Goal: Task Accomplishment & Management: Use online tool/utility

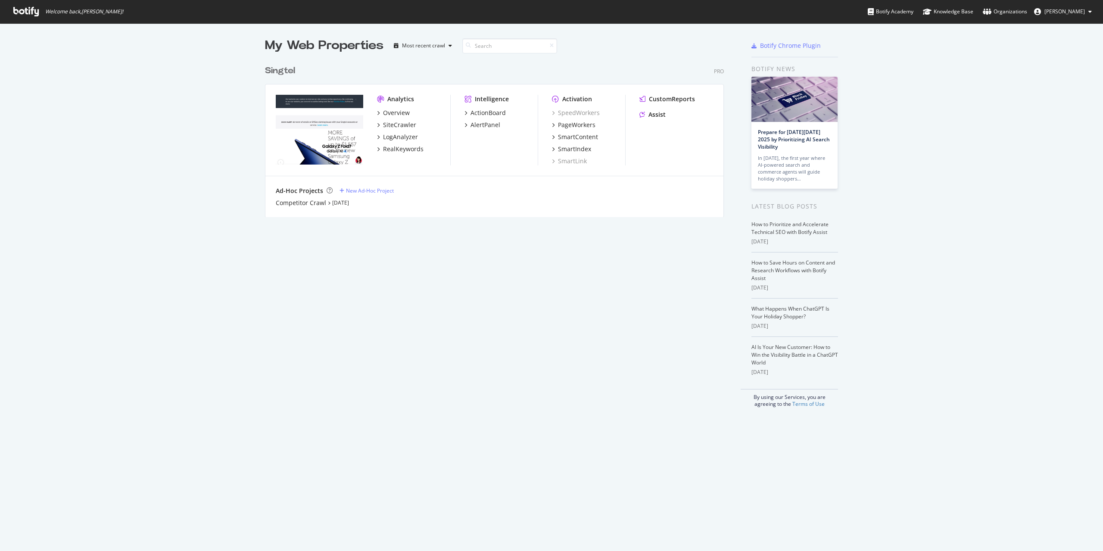
scroll to position [544, 1090]
click at [575, 136] on div "SmartContent" at bounding box center [578, 137] width 40 height 9
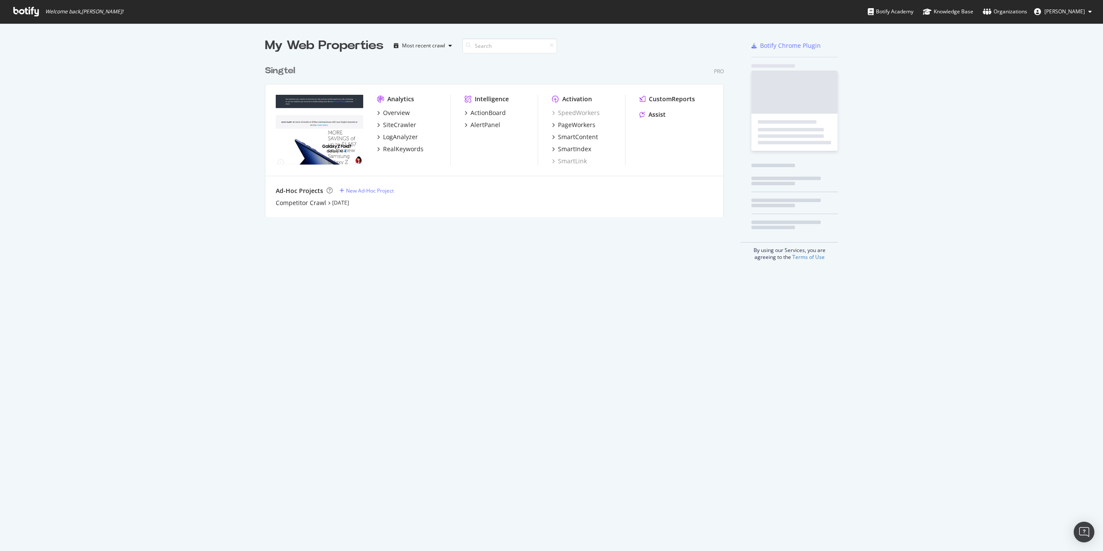
scroll to position [544, 1090]
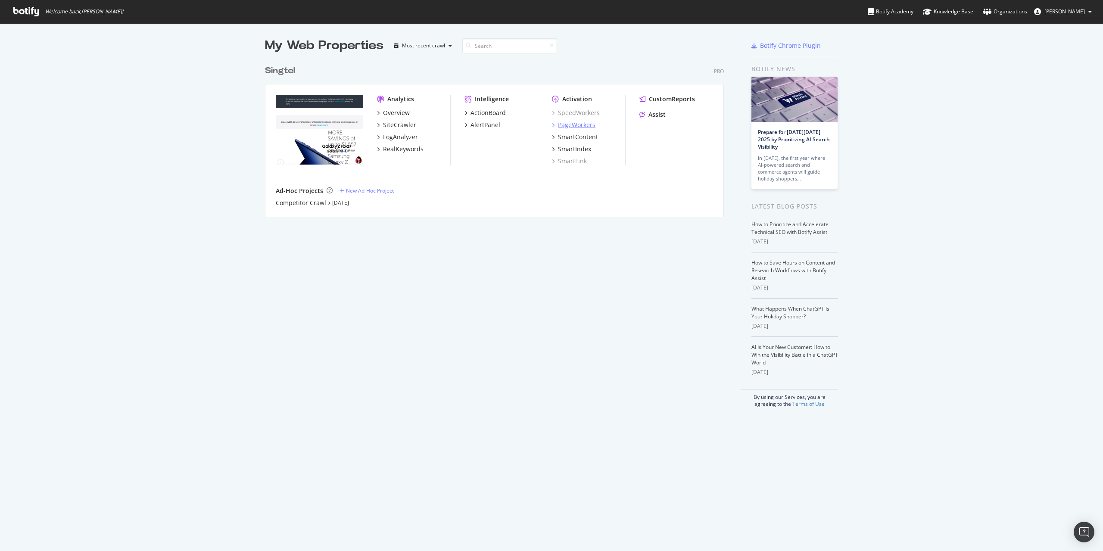
click at [575, 125] on div "PageWorkers" at bounding box center [576, 125] width 37 height 9
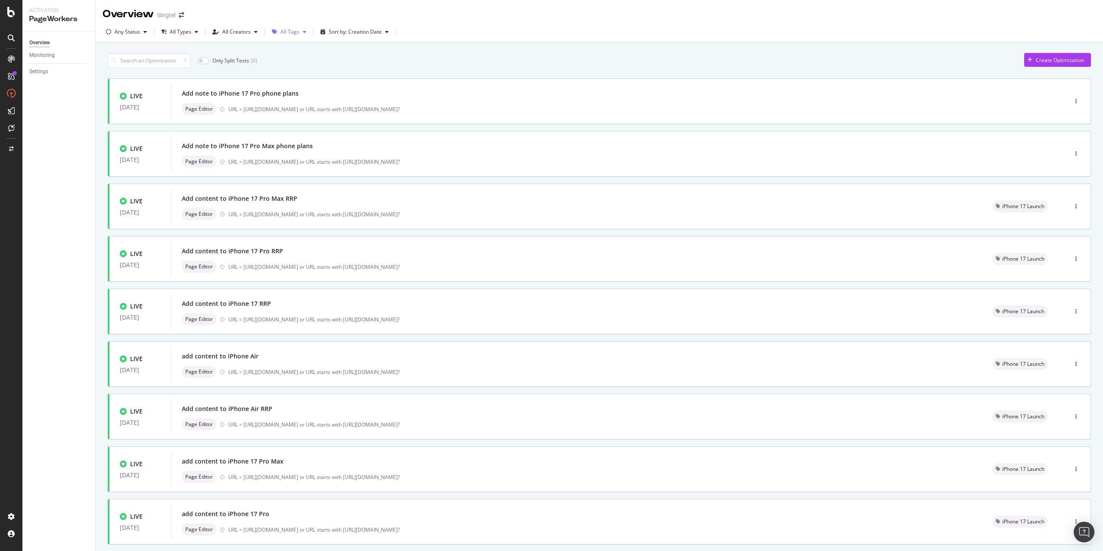
click at [299, 33] on div "button" at bounding box center [304, 31] width 10 height 5
click at [288, 124] on div "iPhone 17 Launch" at bounding box center [305, 121] width 42 height 7
click at [78, 157] on div "Overview Monitoring Settings" at bounding box center [58, 290] width 73 height 519
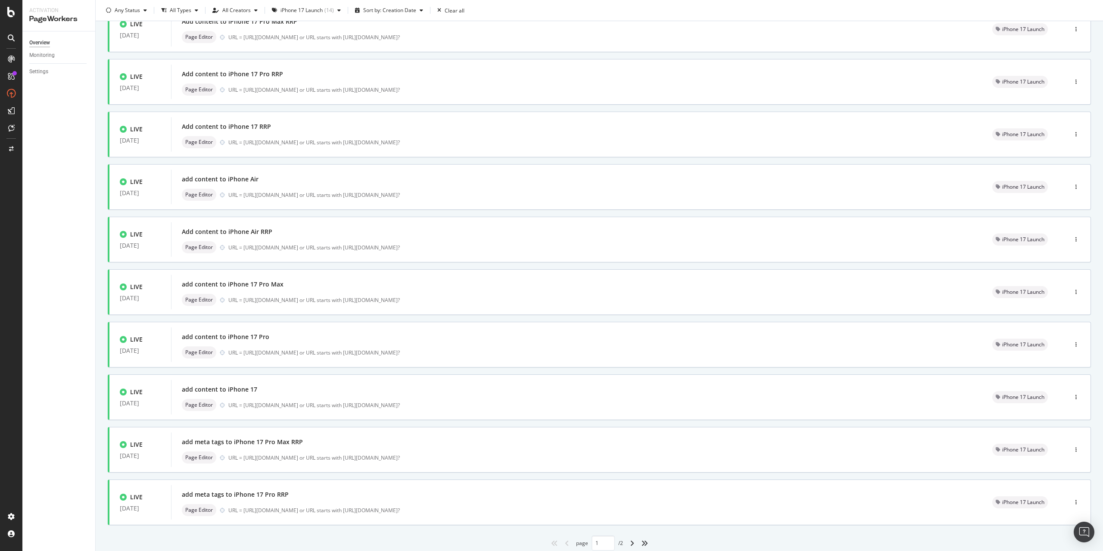
scroll to position [72, 0]
click at [630, 543] on icon "angle-right" at bounding box center [632, 542] width 4 height 7
type input "2"
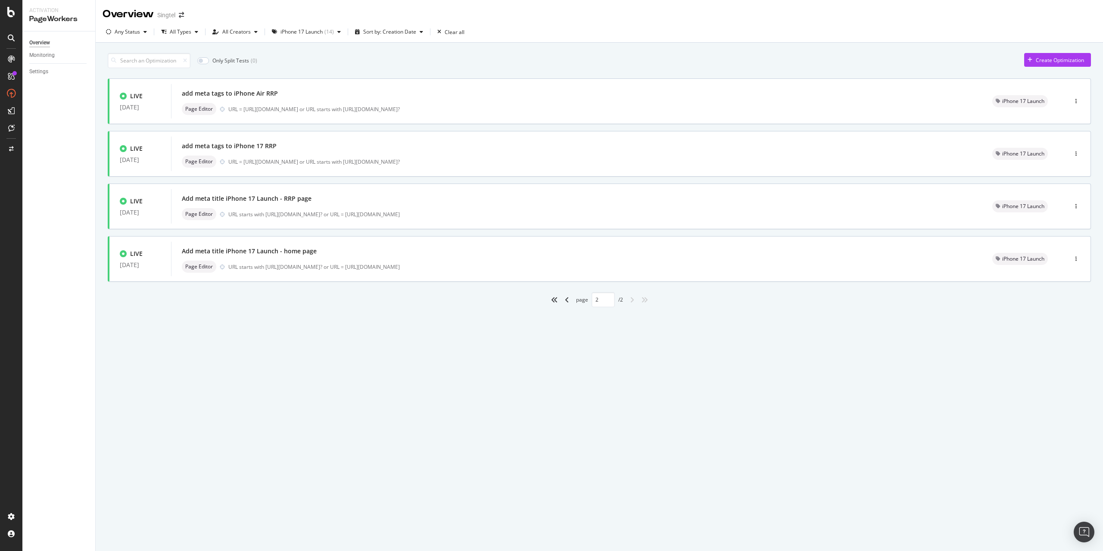
scroll to position [0, 0]
click at [311, 211] on div "URL starts with [URL][DOMAIN_NAME]? or URL = [URL][DOMAIN_NAME]" at bounding box center [599, 214] width 743 height 7
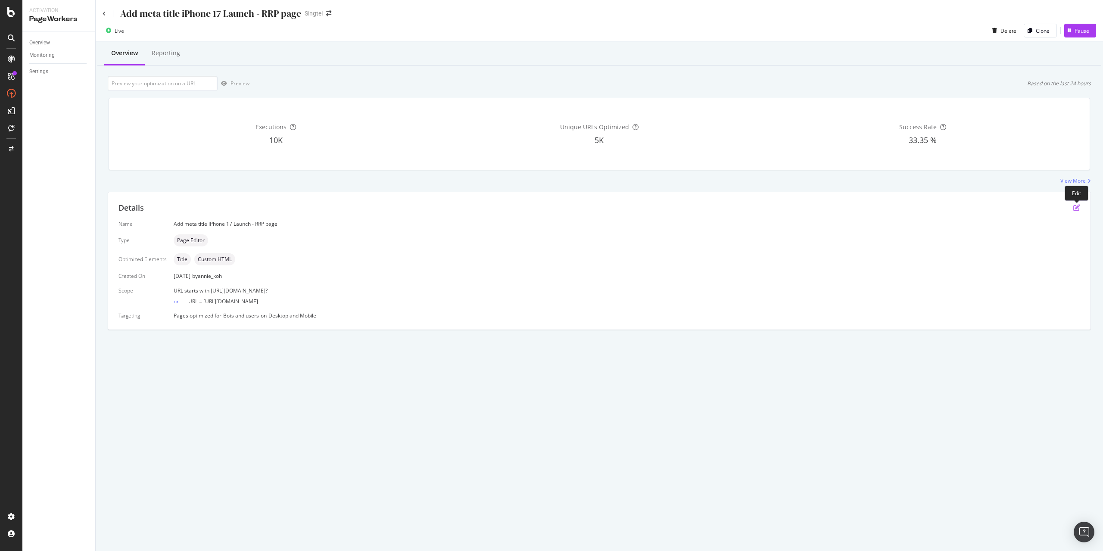
click at [1079, 207] on icon "pen-to-square" at bounding box center [1076, 207] width 7 height 7
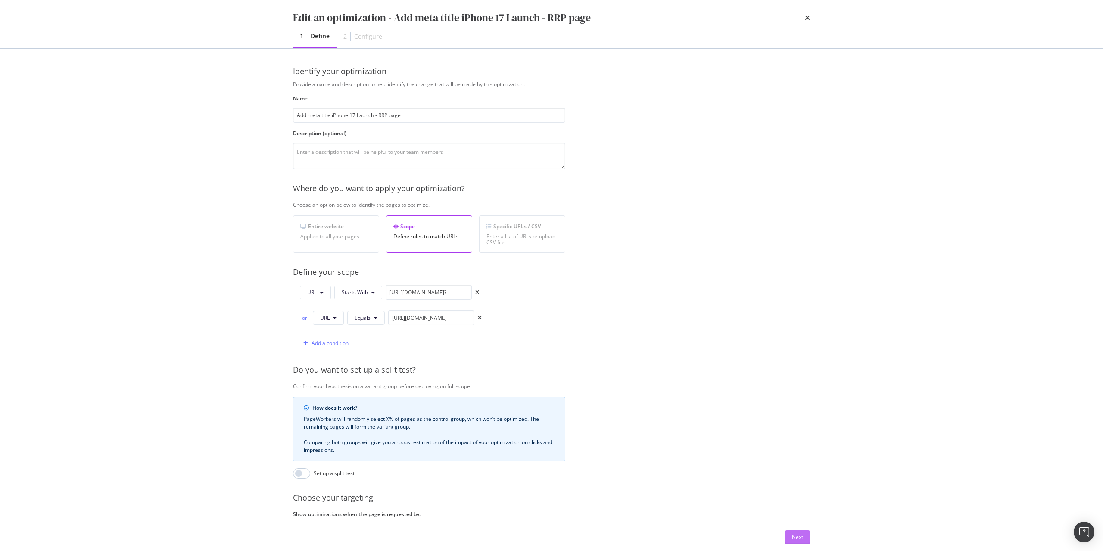
click at [800, 533] on div "Next" at bounding box center [797, 537] width 11 height 13
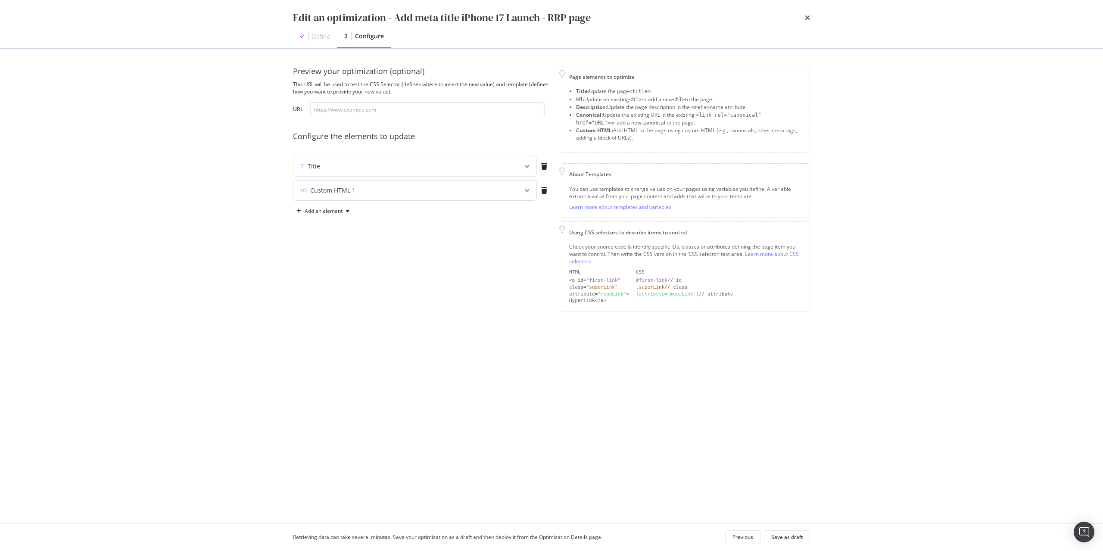
click at [491, 191] on div "Custom HTML 1" at bounding box center [397, 190] width 209 height 9
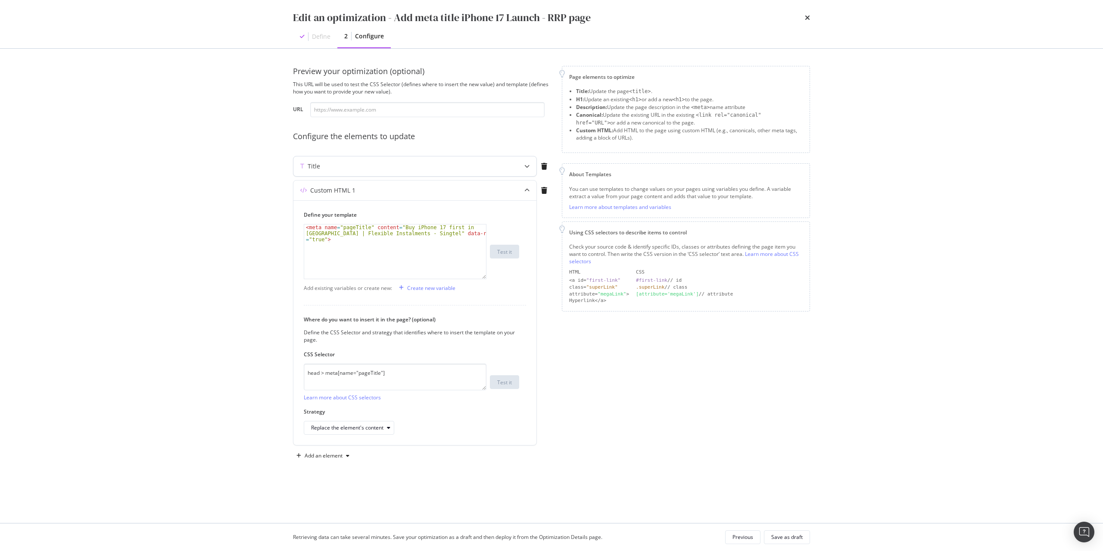
click at [477, 163] on div "Title" at bounding box center [397, 166] width 209 height 9
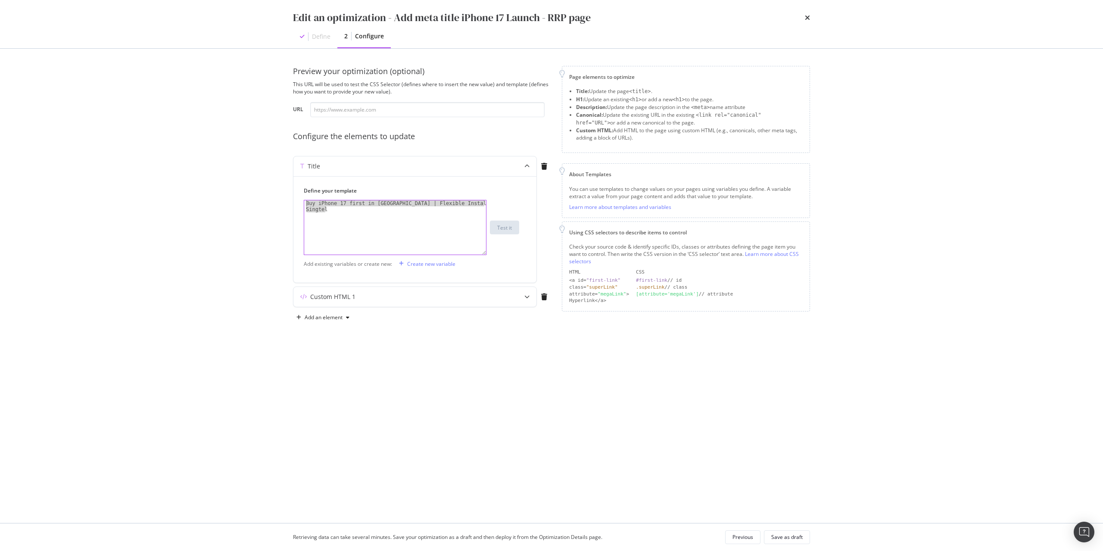
drag, startPoint x: 365, startPoint y: 230, endPoint x: 239, endPoint y: 196, distance: 130.7
click at [239, 196] on div "Edit an optimization - Add meta title iPhone 17 Launch - RRP page Define 2 Conf…" at bounding box center [551, 275] width 1103 height 551
paste textarea "Get iPhone 17 with Singtel's Best Instalment Plans in [GEOGRAPHIC_DATA]"
type textarea "Get iPhone 17 with Singtel's Best Instalment Plans in [GEOGRAPHIC_DATA]"
click at [500, 297] on div "Custom HTML 1" at bounding box center [397, 296] width 209 height 9
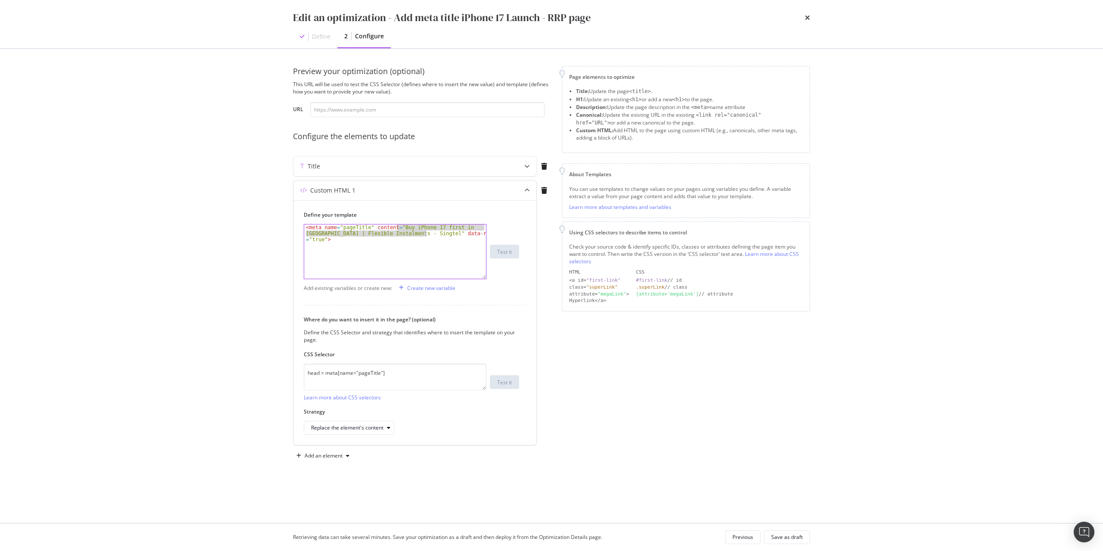
drag, startPoint x: 396, startPoint y: 227, endPoint x: 424, endPoint y: 234, distance: 29.3
click at [424, 234] on div "< meta name = "pageTitle" content = "Buy iPhone 17 first in [GEOGRAPHIC_DATA] |…" at bounding box center [395, 269] width 182 height 90
paste textarea "Get iPhone 17 with Singtel's Best Instalment Plans in [GEOGRAPHIC_DATA]"
type textarea "<meta name="pageTitle" content="Get iPhone 17 with Singtel's Best Instalment Pl…"
click at [783, 534] on div "Save as draft" at bounding box center [786, 536] width 31 height 7
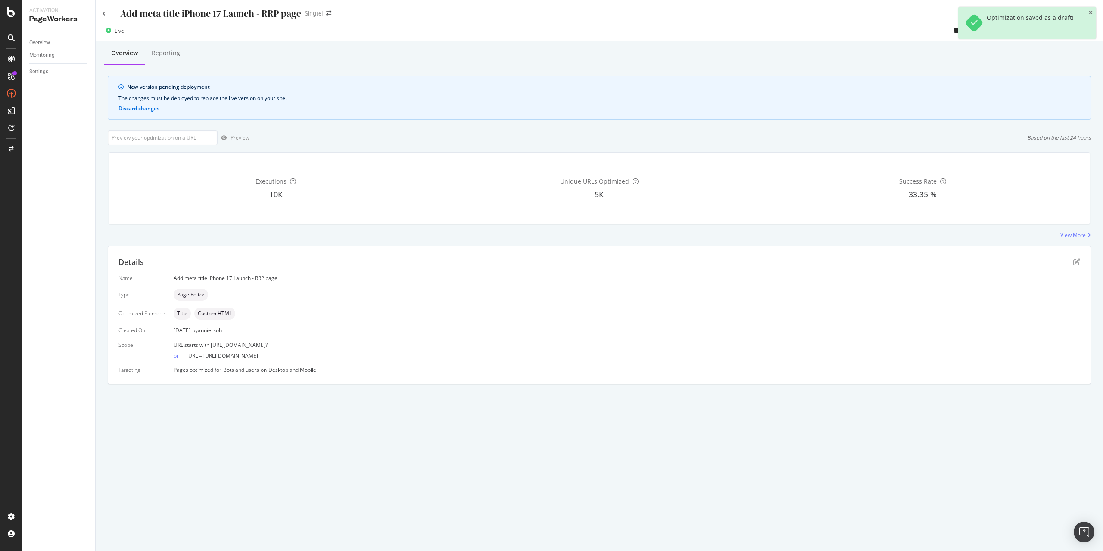
drag, startPoint x: 202, startPoint y: 355, endPoint x: 311, endPoint y: 361, distance: 109.1
click at [311, 361] on div "Name Add meta title iPhone 17 Launch - RRP page Type Page Editor Optimized Elem…" at bounding box center [598, 323] width 961 height 99
copy span "[URL][DOMAIN_NAME]"
click at [183, 137] on input "url" at bounding box center [163, 137] width 110 height 15
paste input "[URL][DOMAIN_NAME]"
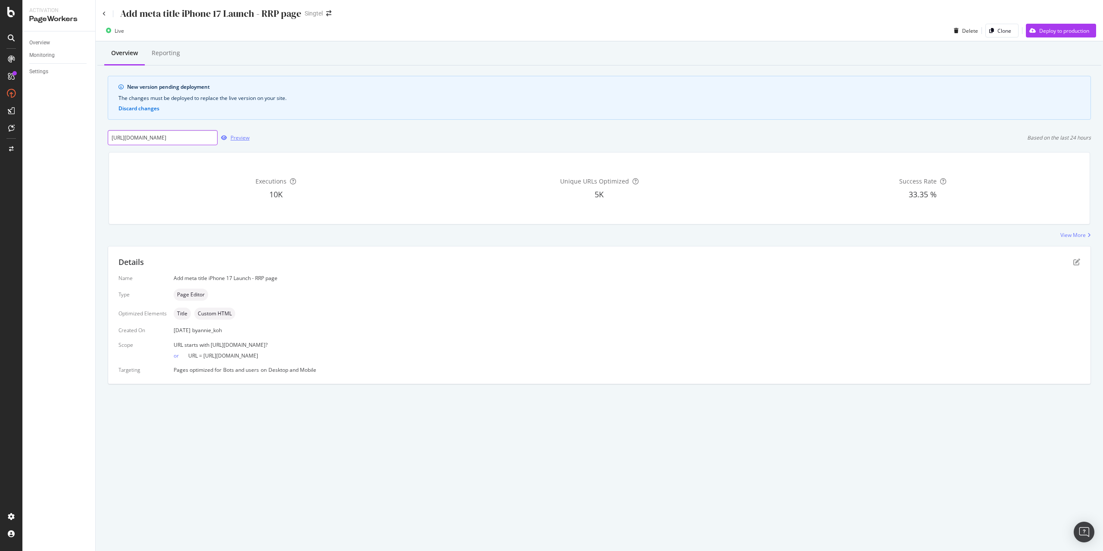
type input "[URL][DOMAIN_NAME]"
click at [233, 138] on div "Preview" at bounding box center [239, 137] width 19 height 7
click at [1079, 261] on icon "pen-to-square" at bounding box center [1076, 261] width 7 height 7
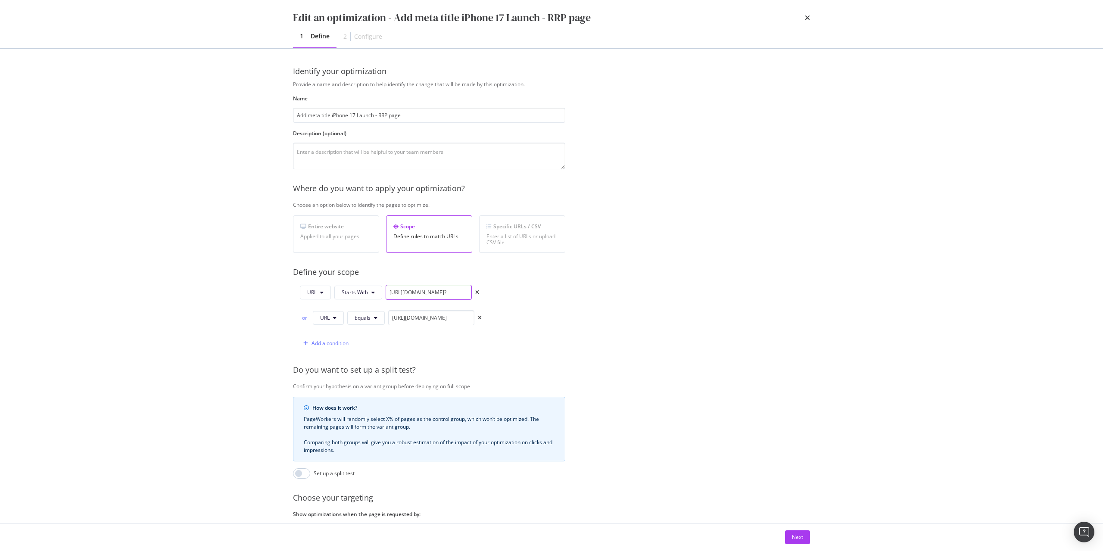
scroll to position [0, 12]
drag, startPoint x: 442, startPoint y: 291, endPoint x: 514, endPoint y: 297, distance: 72.1
click at [514, 297] on div "URL Starts With [URL][DOMAIN_NAME]? or URL Equals [URL][DOMAIN_NAME] Add a cond…" at bounding box center [429, 318] width 272 height 66
click at [809, 19] on icon "times" at bounding box center [807, 17] width 5 height 7
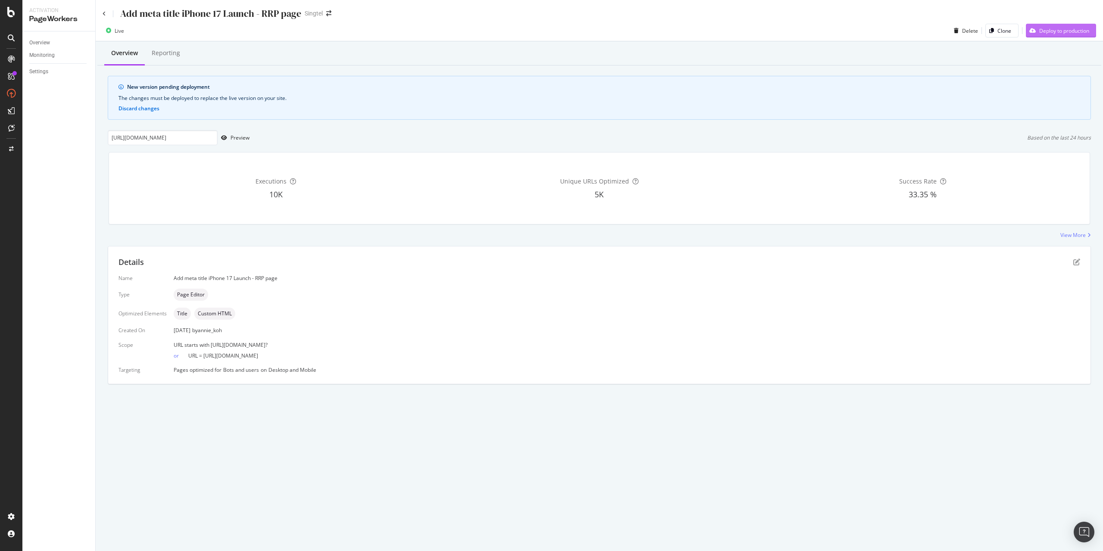
click at [1057, 32] on div "Deploy to production" at bounding box center [1064, 30] width 50 height 7
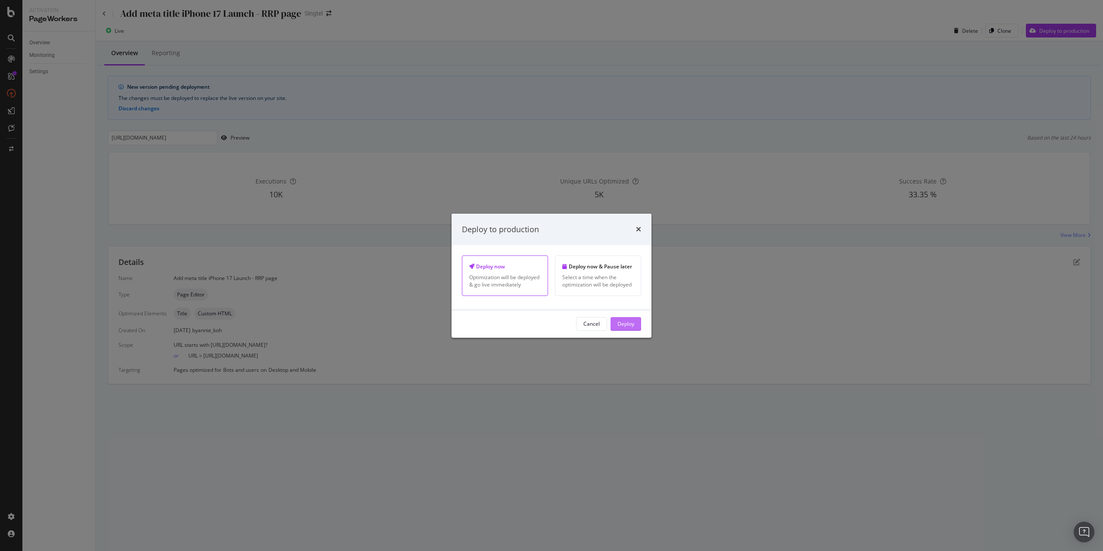
click at [626, 319] on div "Deploy" at bounding box center [625, 323] width 17 height 13
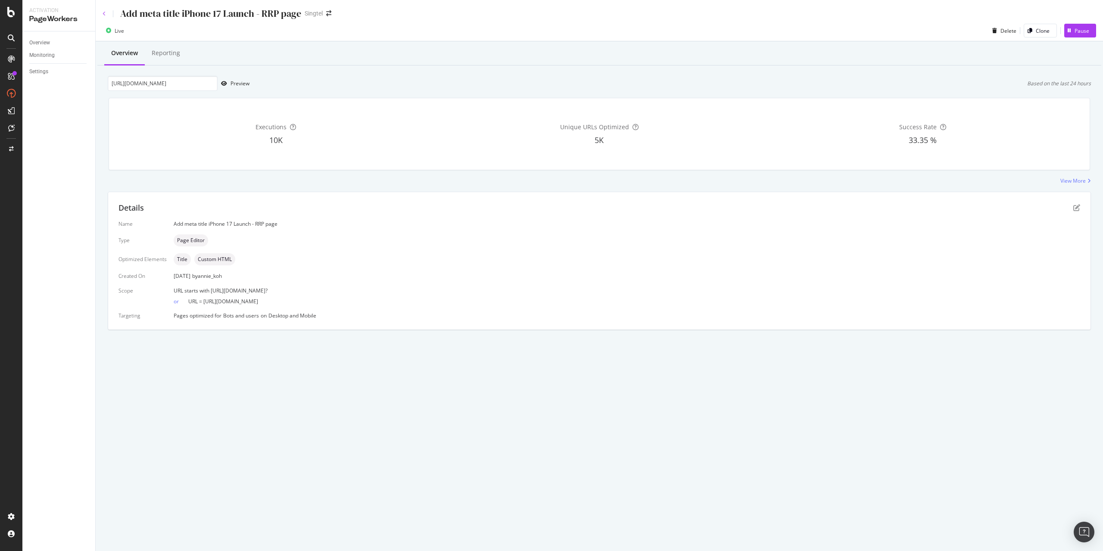
click at [104, 15] on icon at bounding box center [104, 13] width 3 height 5
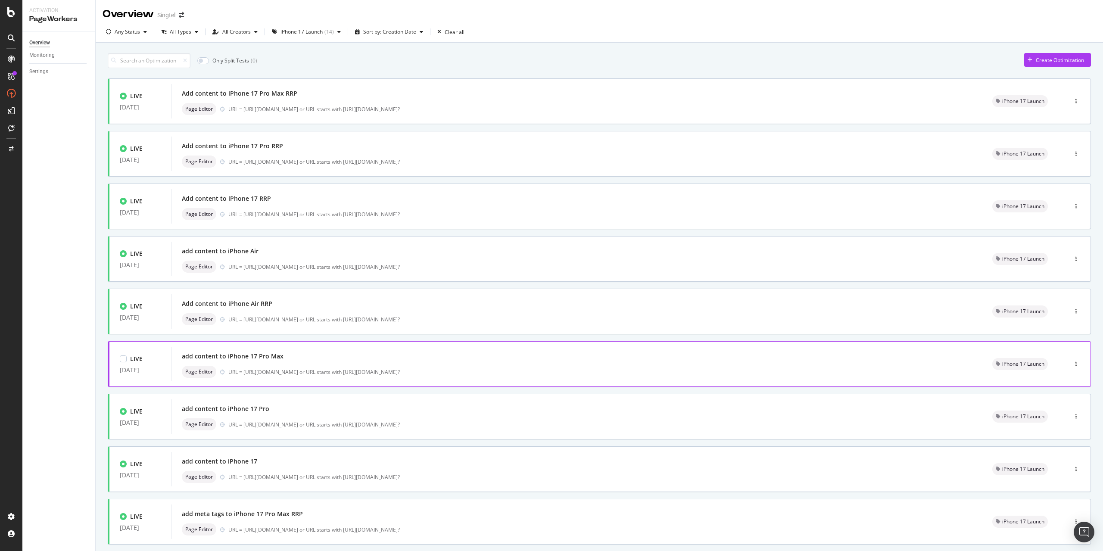
scroll to position [102, 0]
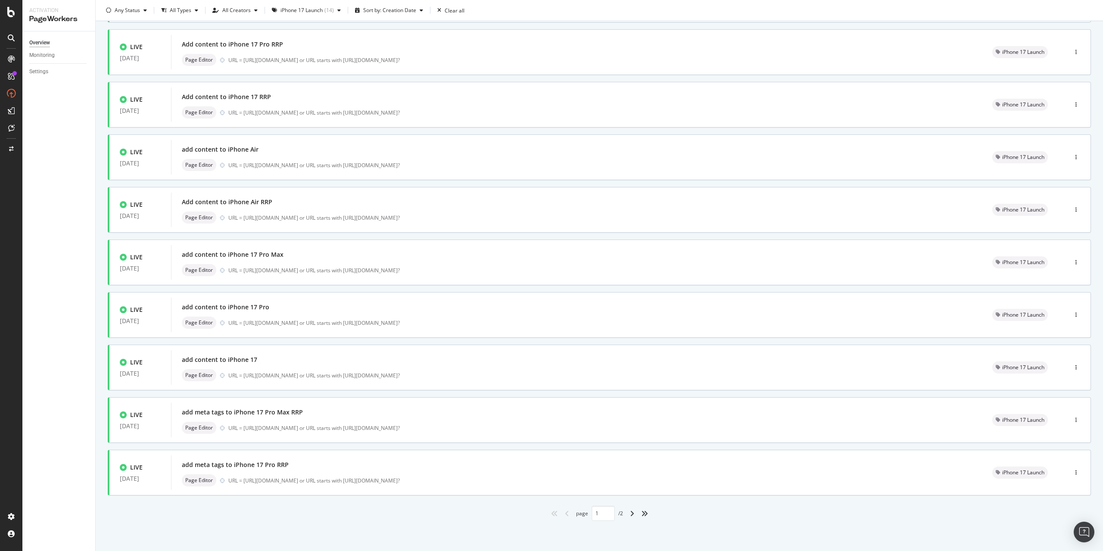
click at [627, 519] on div "angle-right" at bounding box center [631, 514] width 11 height 14
type input "2"
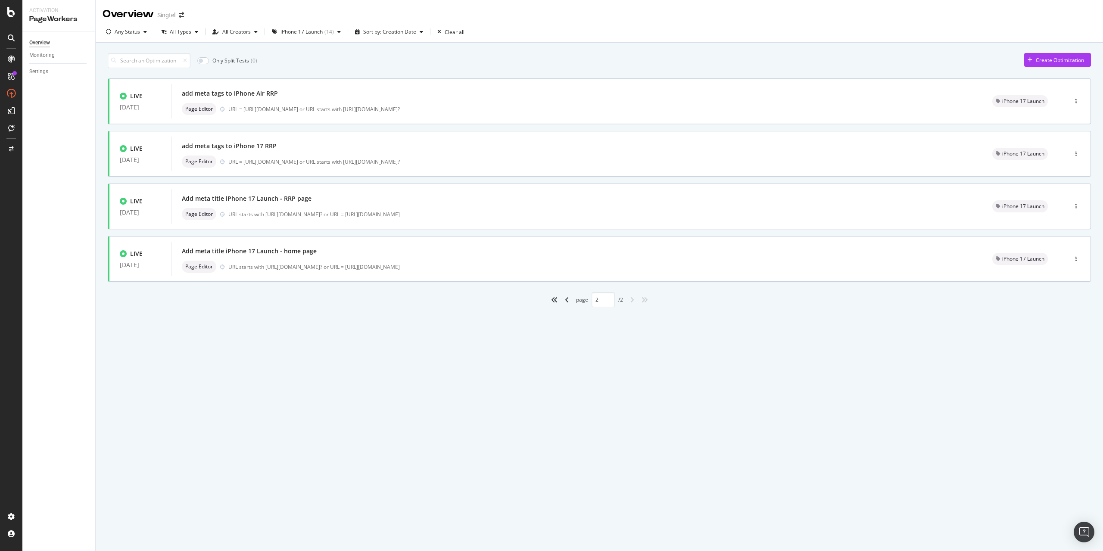
scroll to position [0, 0]
click at [303, 267] on div "URL starts with [URL][DOMAIN_NAME]? or URL = [URL][DOMAIN_NAME]" at bounding box center [599, 266] width 743 height 7
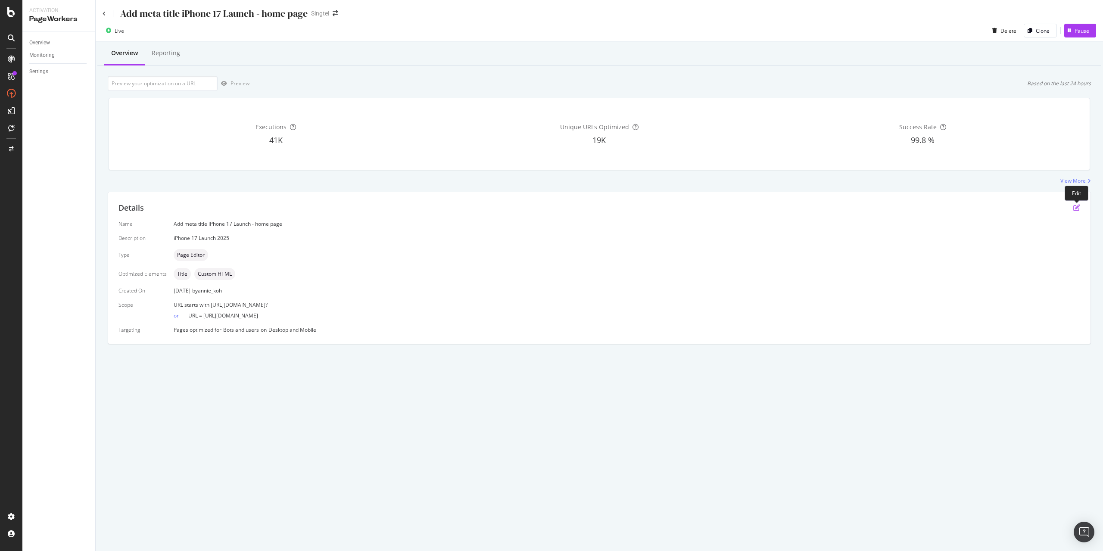
click at [1077, 207] on icon "pen-to-square" at bounding box center [1076, 207] width 7 height 7
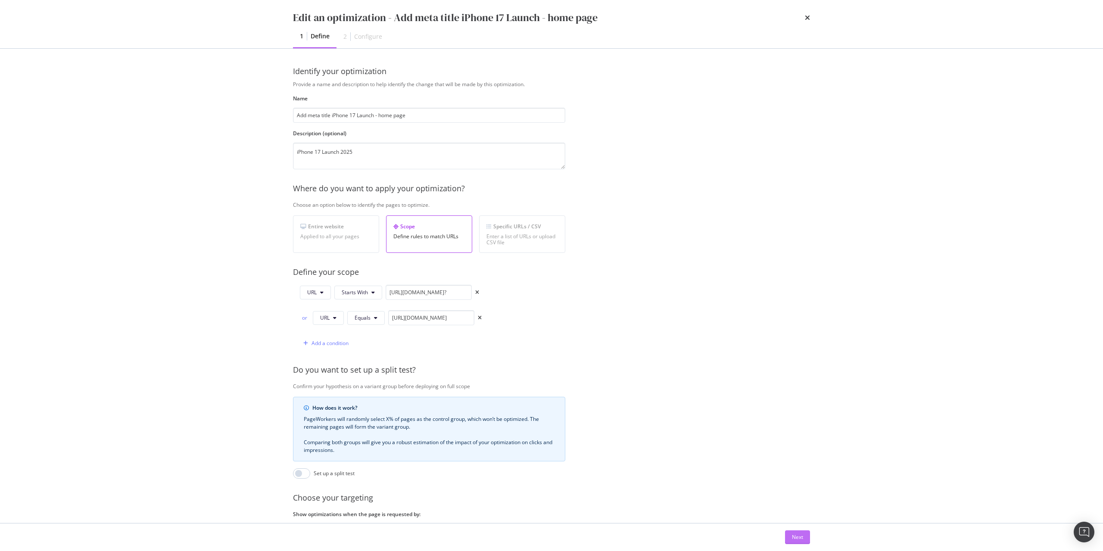
click at [801, 537] on div "Next" at bounding box center [797, 536] width 11 height 7
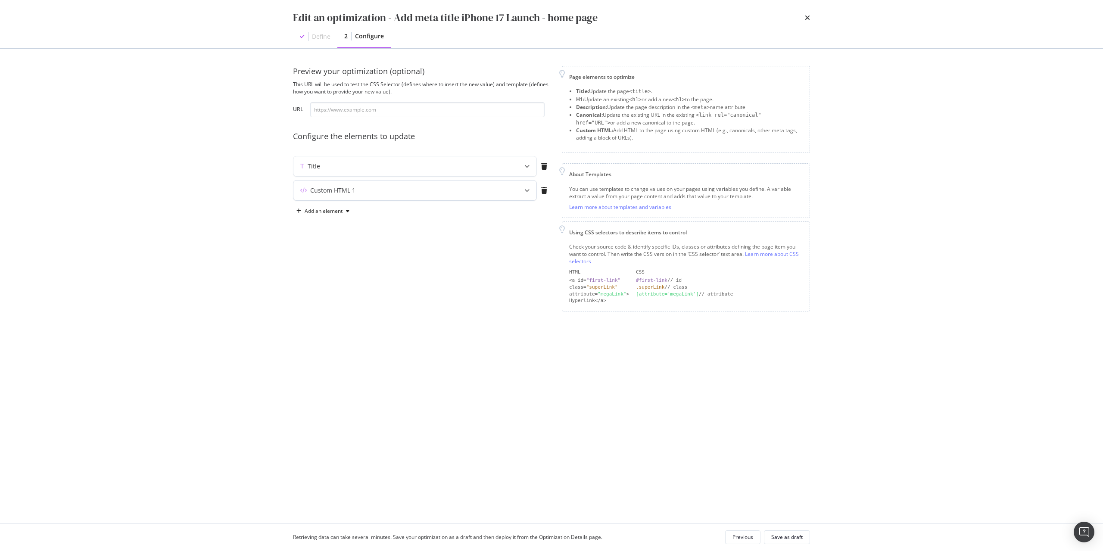
click at [490, 195] on div "Custom HTML 1" at bounding box center [414, 190] width 243 height 20
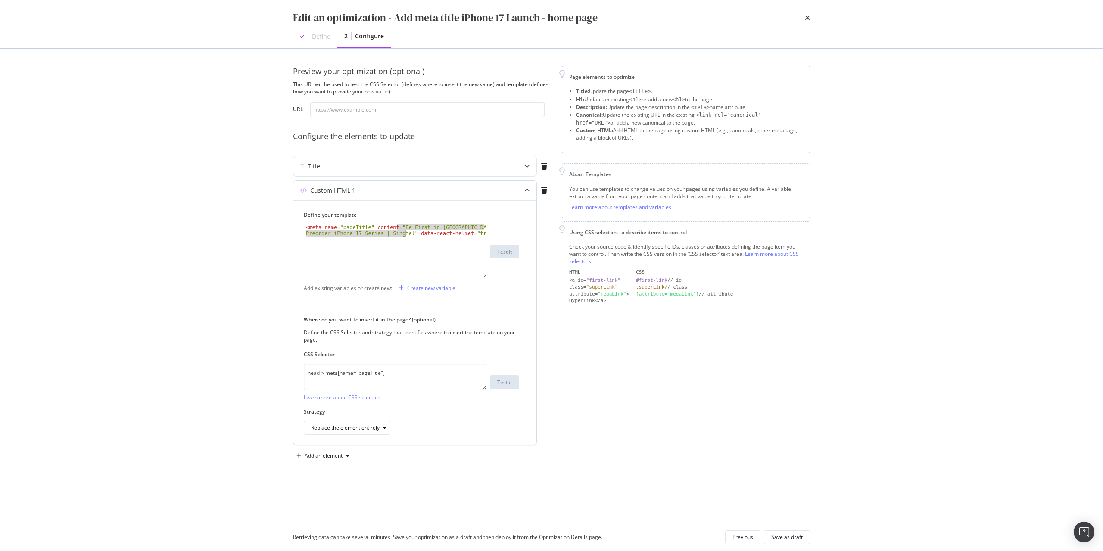
drag, startPoint x: 396, startPoint y: 227, endPoint x: 406, endPoint y: 235, distance: 12.3
click at [406, 235] on div "< meta name = "pageTitle" content = "Be First in [GEOGRAPHIC_DATA] to Preorder …" at bounding box center [395, 263] width 182 height 78
paste textarea "uy the iPhone 17 with Singtel's Best Plans in [GEOGRAPHIC_DATA]"
type textarea "<meta name="pageTitle" content="Buy the iPhone 17 with Singtel's Best Plans in …"
click at [391, 165] on div "Title" at bounding box center [397, 166] width 209 height 9
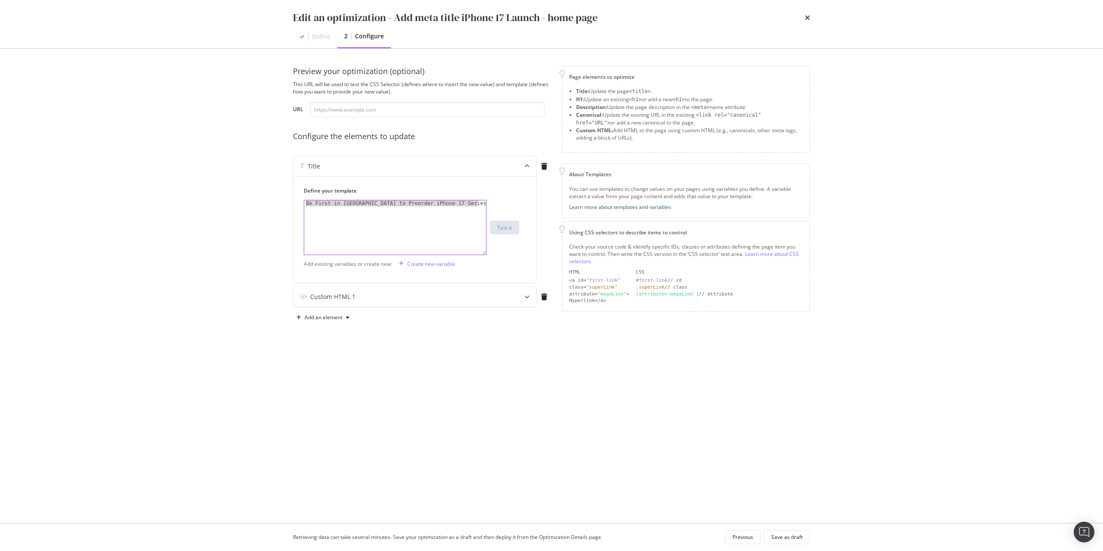
drag, startPoint x: 305, startPoint y: 203, endPoint x: 594, endPoint y: 204, distance: 288.6
click at [594, 204] on div "Preview your optimization (optional) This URL will be used to test the CSS Sele…" at bounding box center [551, 195] width 517 height 258
paste textarea "uy the iPhone 17 with Singtel's Best Plans in [GEOGRAPHIC_DATA]"
type textarea "Buy the iPhone 17 with Singtel's Best Plans in [GEOGRAPHIC_DATA]"
click at [801, 535] on div "Save as draft" at bounding box center [786, 536] width 31 height 7
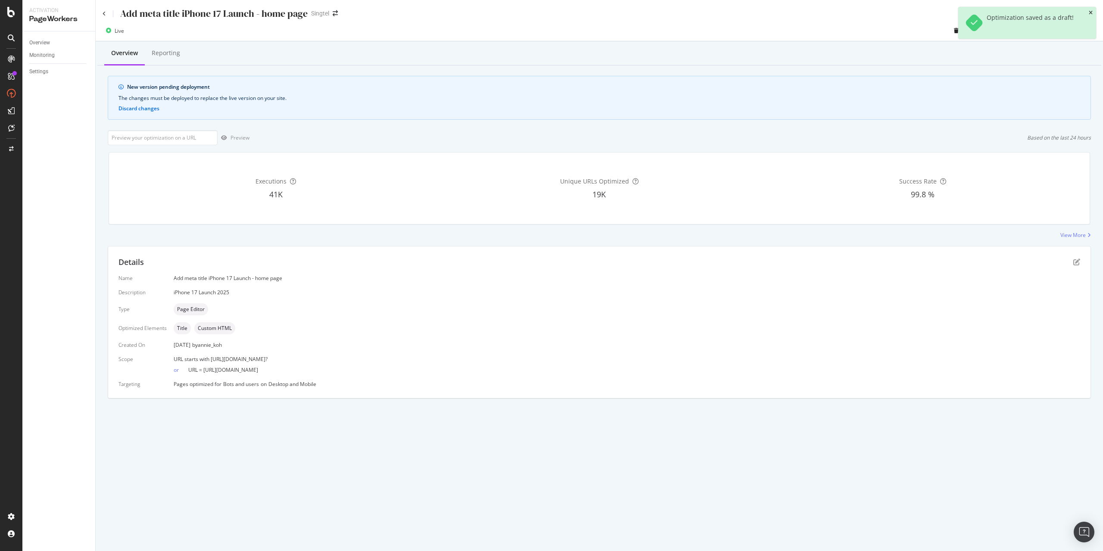
click at [1091, 13] on icon "close toast" at bounding box center [1090, 12] width 4 height 5
click at [1054, 28] on div "Deploy to production" at bounding box center [1064, 30] width 50 height 7
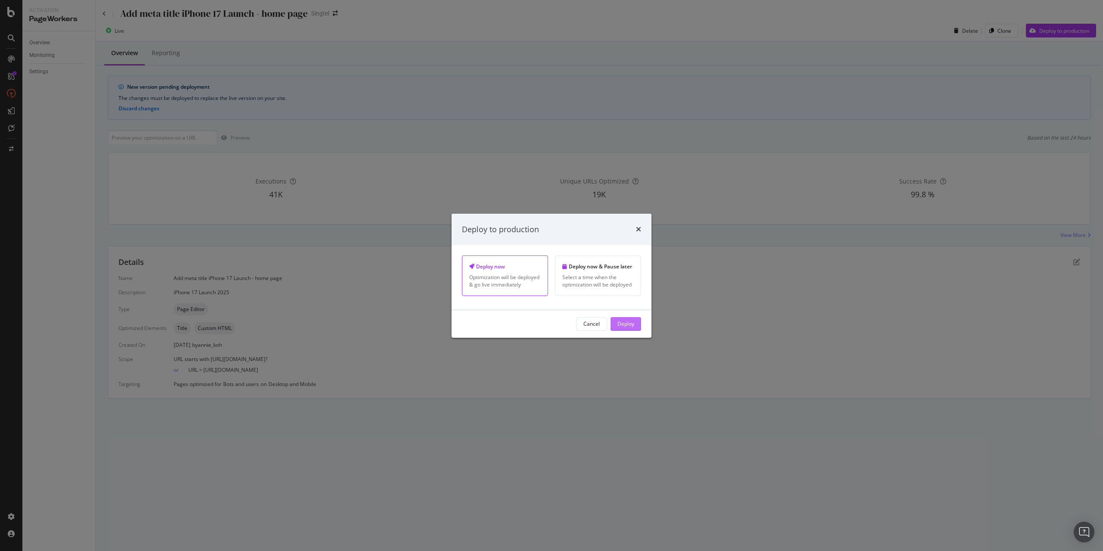
click at [625, 323] on div "Deploy" at bounding box center [625, 323] width 17 height 7
